Goal: Use online tool/utility: Utilize a website feature to perform a specific function

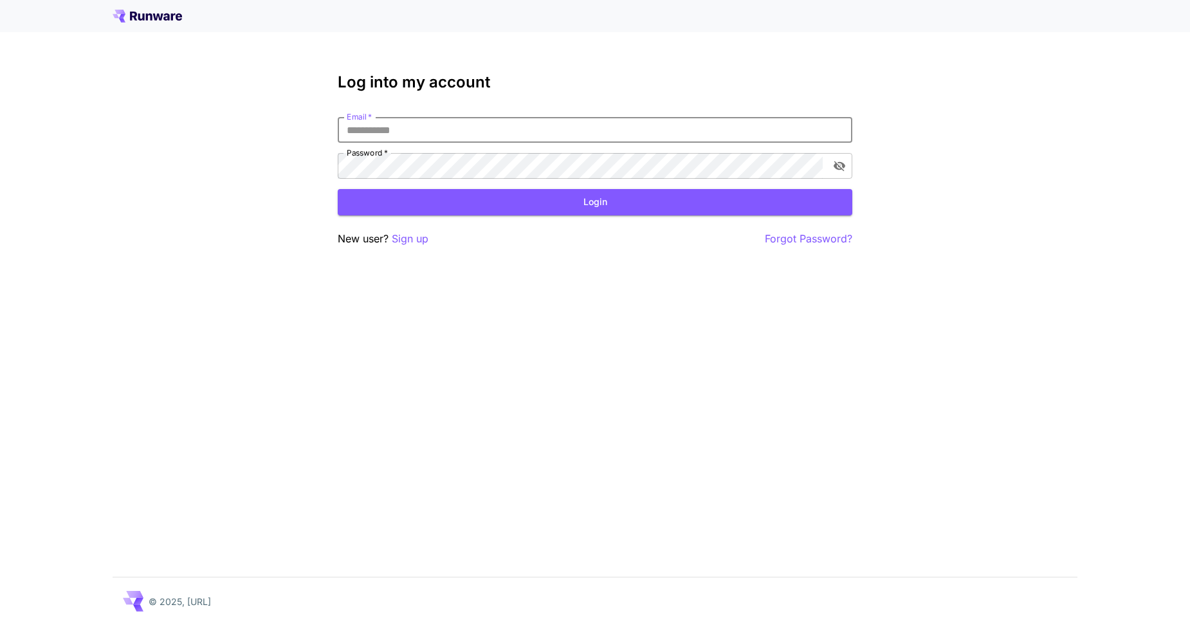
type input "**********"
click button "Login" at bounding box center [595, 202] width 515 height 26
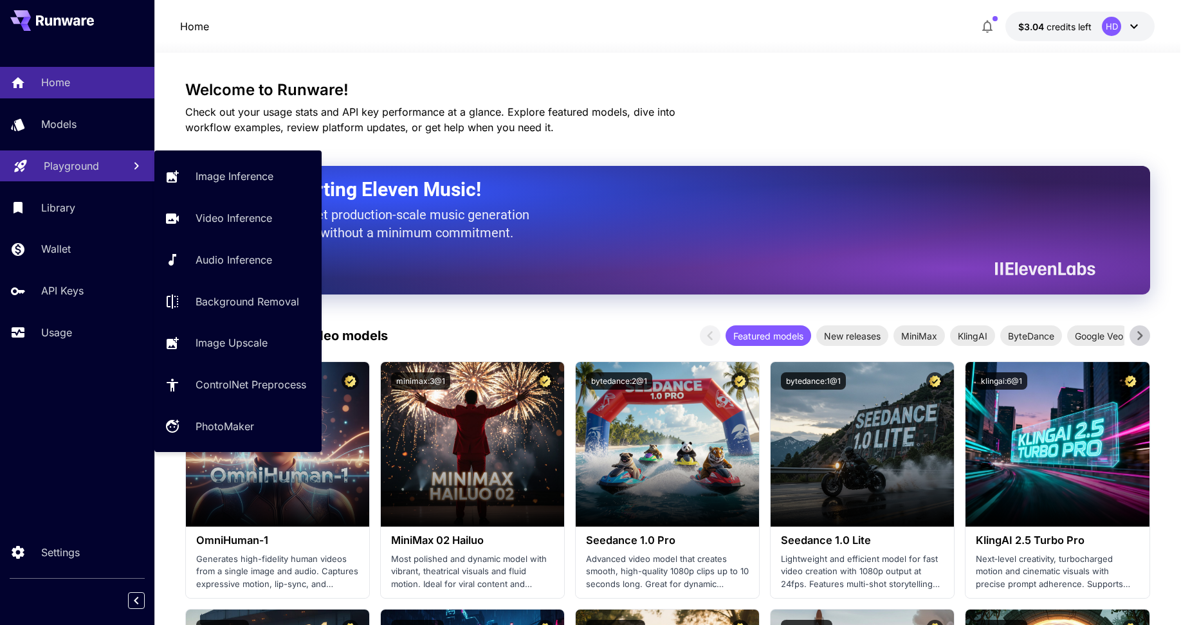
click at [60, 164] on p "Playground" at bounding box center [71, 165] width 55 height 15
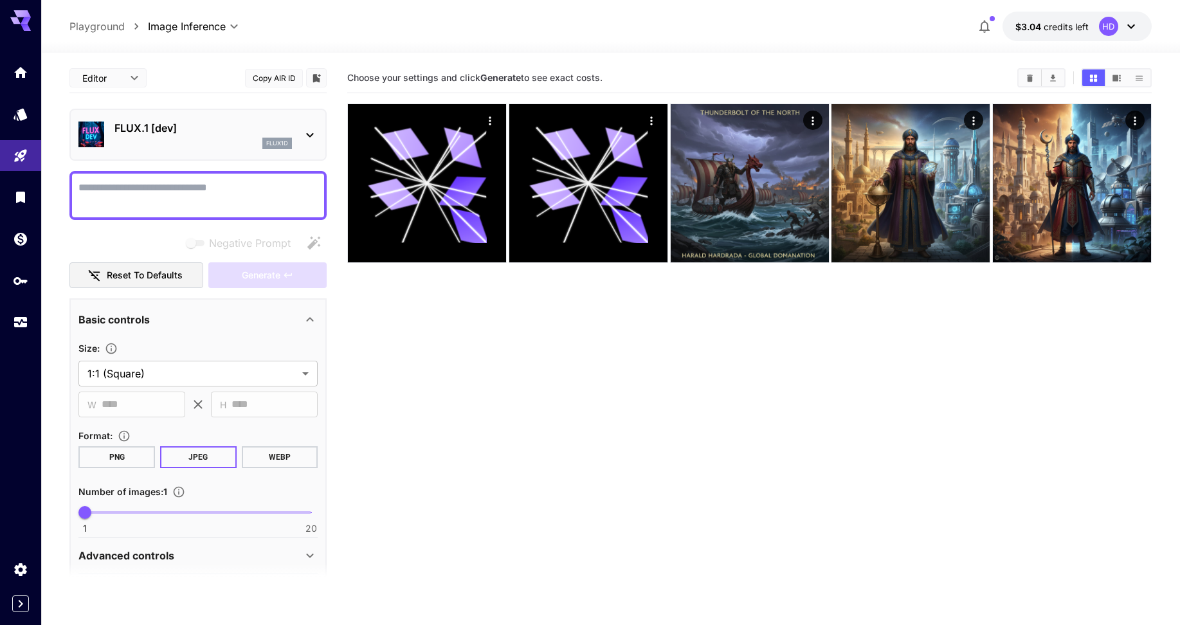
click at [201, 134] on p "FLUX.1 [dev]" at bounding box center [203, 127] width 178 height 15
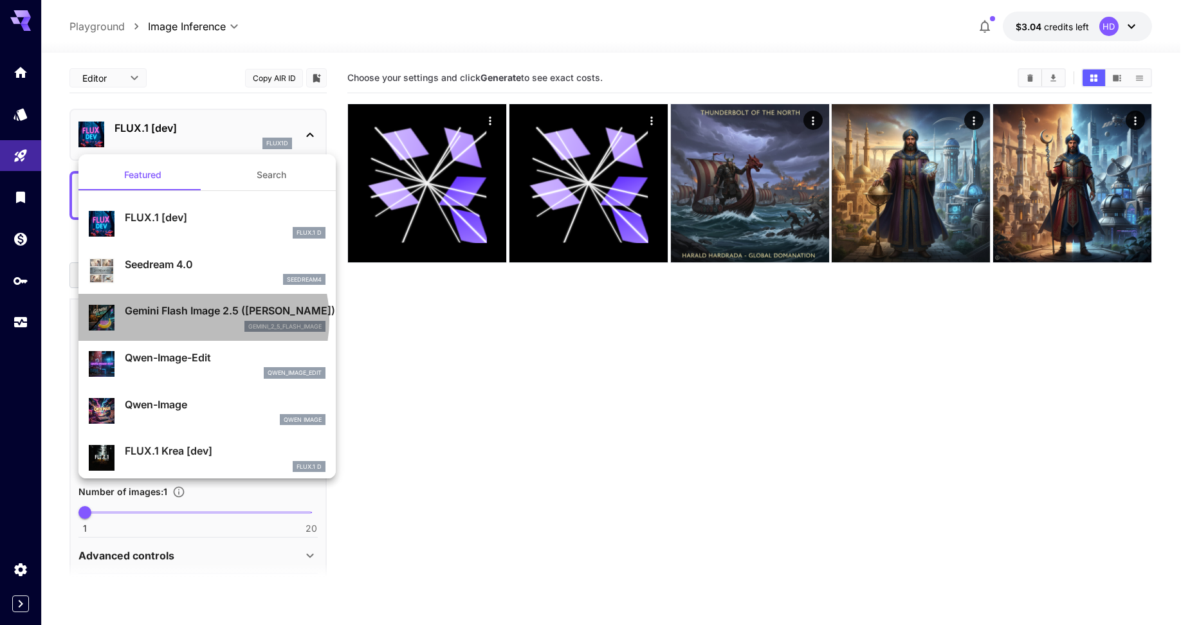
click at [192, 320] on div "Gemini Flash Image 2.5 ([PERSON_NAME]) gemini_2_5_flash_image" at bounding box center [225, 317] width 201 height 29
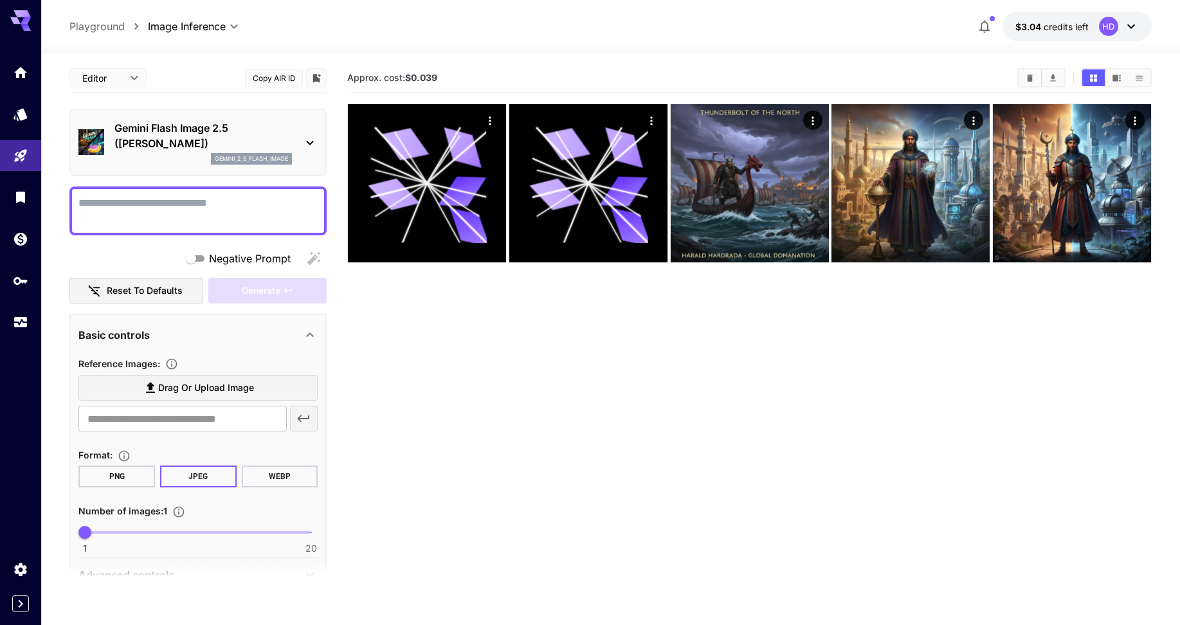
click at [217, 201] on textarea "Negative Prompt" at bounding box center [197, 211] width 239 height 31
paste textarea "**********"
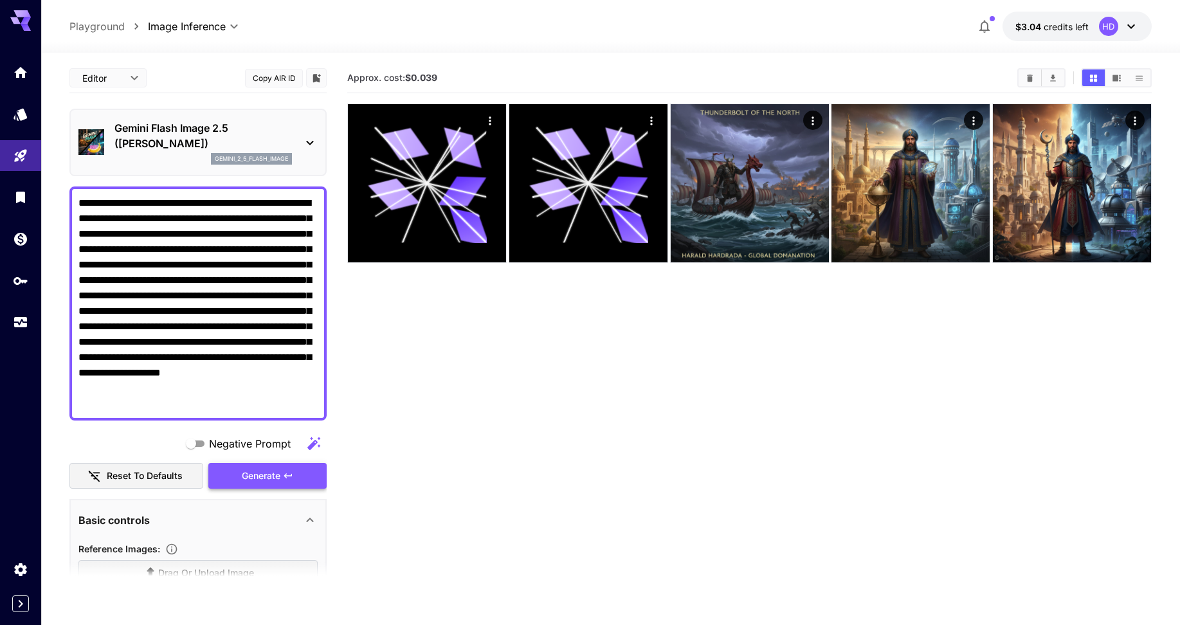
type textarea "**********"
click at [275, 478] on span "Generate" at bounding box center [261, 476] width 39 height 16
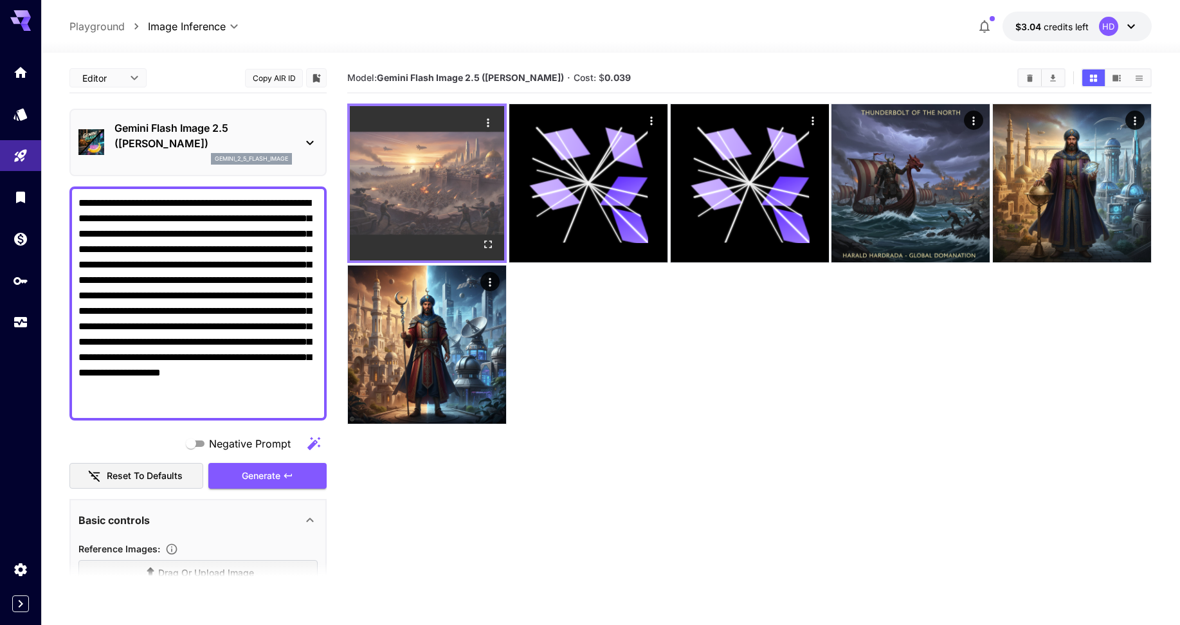
click at [439, 145] on img at bounding box center [427, 183] width 154 height 154
click at [445, 172] on img at bounding box center [427, 183] width 154 height 154
click at [454, 190] on img at bounding box center [427, 183] width 154 height 154
click at [486, 248] on icon "Open in fullscreen" at bounding box center [488, 244] width 13 height 13
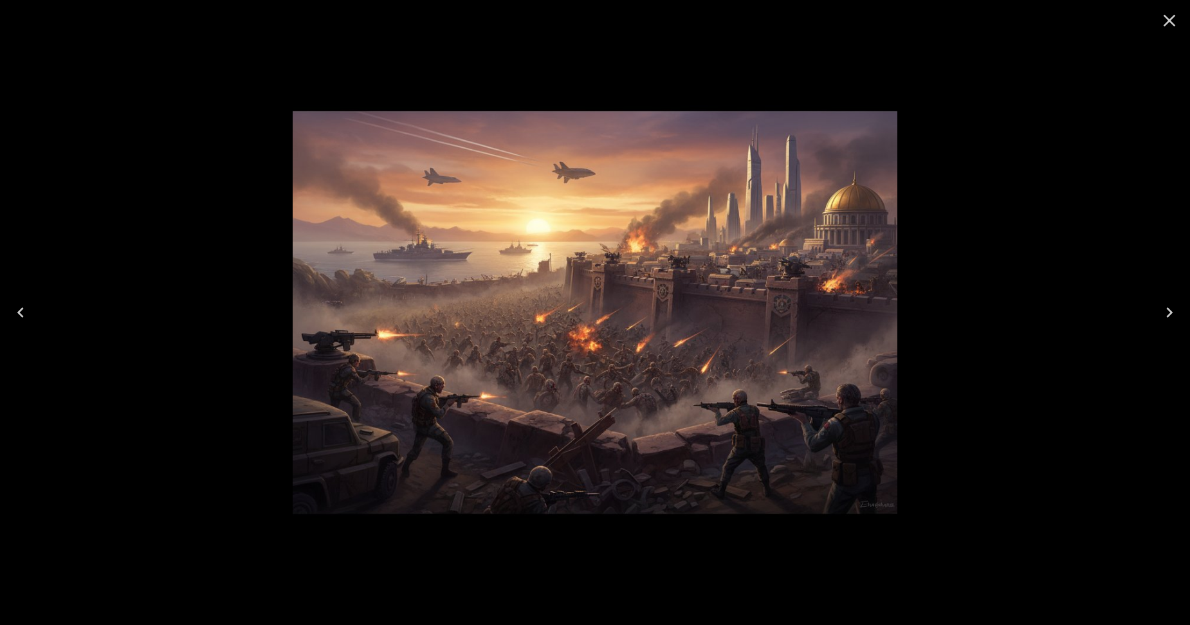
drag, startPoint x: 468, startPoint y: 215, endPoint x: 430, endPoint y: 248, distance: 49.7
click at [430, 248] on img at bounding box center [595, 312] width 605 height 605
click at [487, 371] on img at bounding box center [595, 312] width 605 height 605
click at [1172, 21] on icon "Close" at bounding box center [1169, 20] width 21 height 21
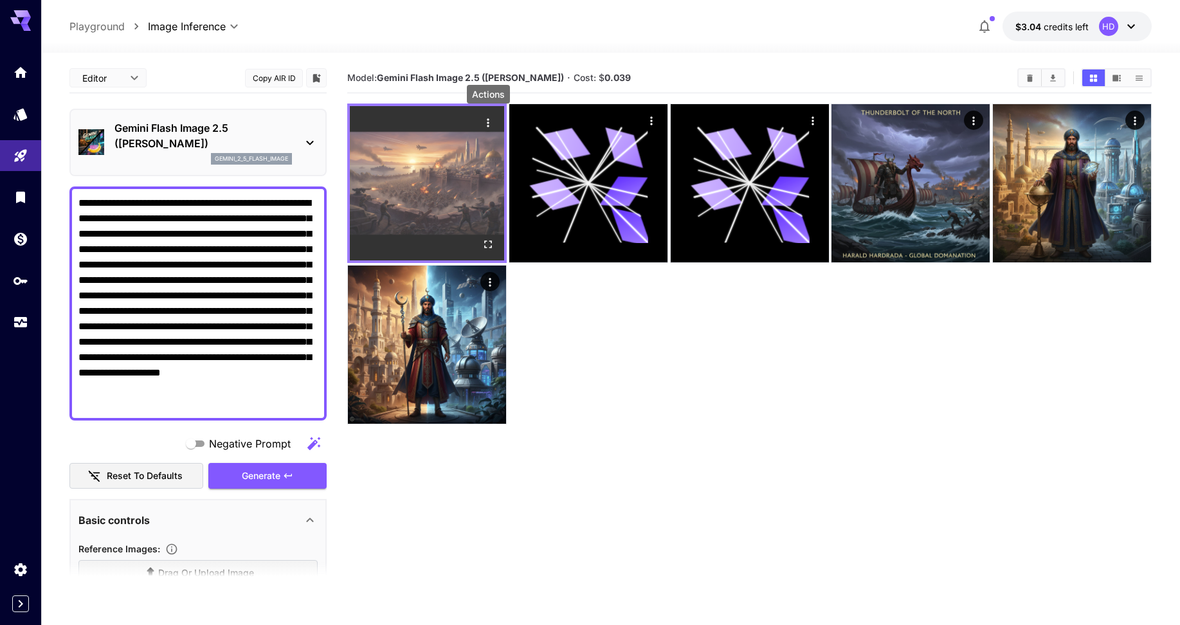
click at [478, 121] on div "Actions" at bounding box center [487, 122] width 19 height 19
click at [484, 121] on icon "Actions" at bounding box center [488, 122] width 13 height 13
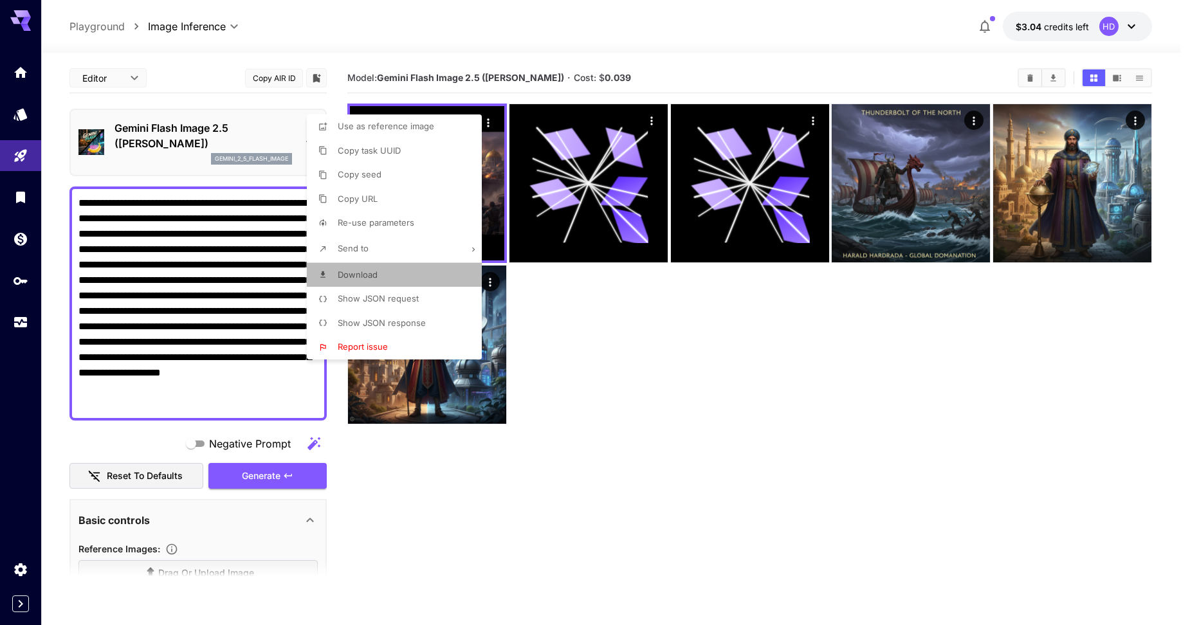
click at [383, 280] on li "Download" at bounding box center [398, 275] width 183 height 24
